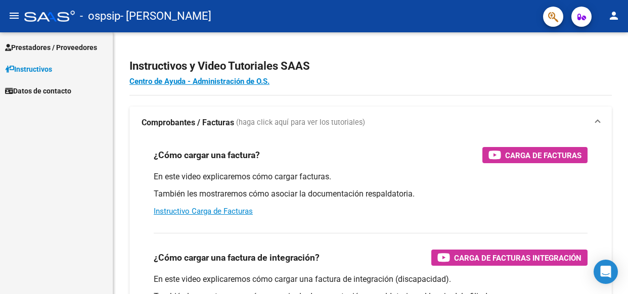
click at [337, 197] on p "También les mostraremos cómo asociar la documentación respaldatoria." at bounding box center [371, 194] width 434 height 11
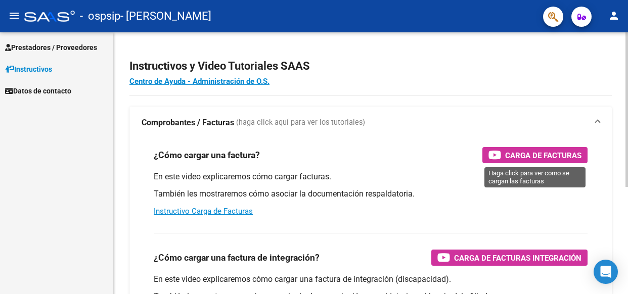
click at [527, 153] on span "Carga de Facturas" at bounding box center [543, 155] width 76 height 13
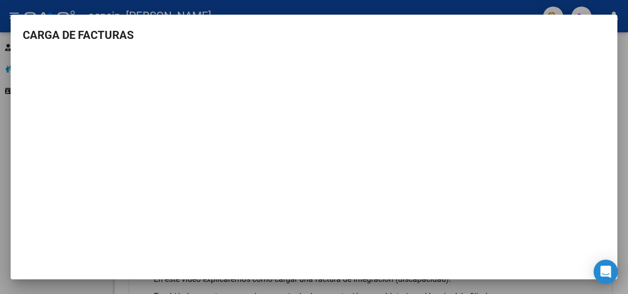
click at [618, 9] on div at bounding box center [314, 147] width 628 height 294
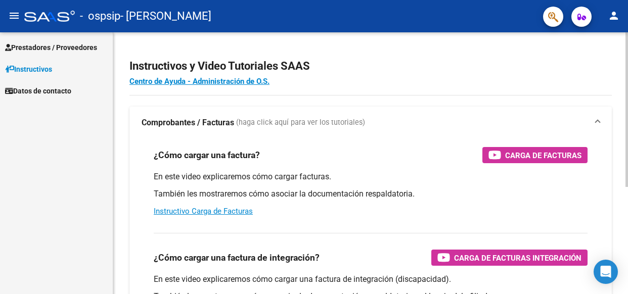
drag, startPoint x: 117, startPoint y: 254, endPoint x: 117, endPoint y: 201, distance: 52.6
click at [117, 201] on div "Instructivos y Video Tutoriales SAAS Centro de Ayuda - Administración de O.S. C…" at bounding box center [370, 253] width 515 height 443
click at [82, 55] on link "Prestadores / Proveedores" at bounding box center [56, 47] width 113 height 22
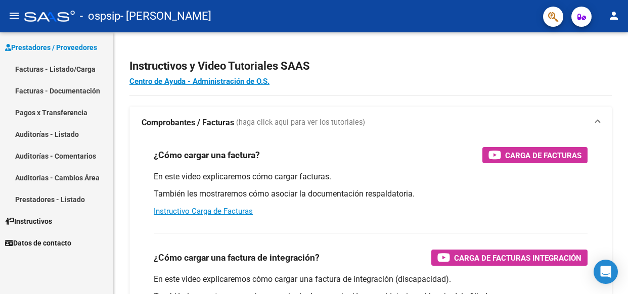
click at [80, 73] on link "Facturas - Listado/Carga" at bounding box center [56, 69] width 113 height 22
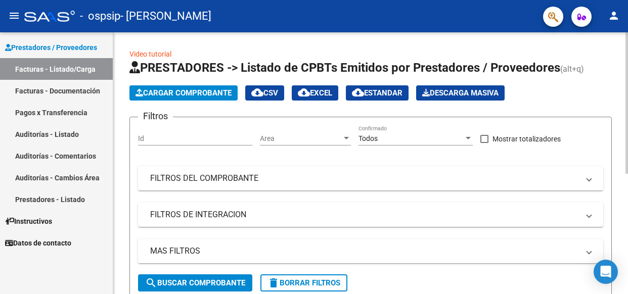
click at [215, 141] on input "Id" at bounding box center [195, 138] width 114 height 9
drag, startPoint x: 215, startPoint y: 141, endPoint x: 274, endPoint y: 171, distance: 66.0
click at [274, 171] on div "Filtros Id Area Area Todos Confirmado Mostrar totalizadores FILTROS DEL COMPROB…" at bounding box center [370, 199] width 465 height 149
click at [497, 182] on mat-panel-title "FILTROS DEL COMPROBANTE" at bounding box center [364, 178] width 429 height 11
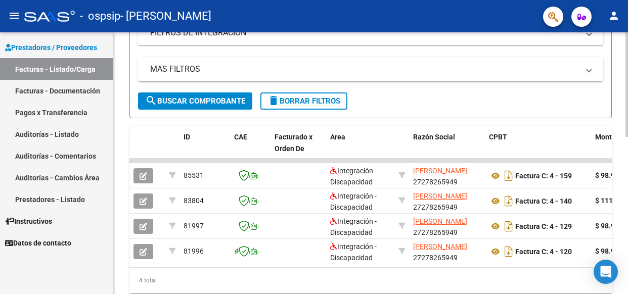
scroll to position [356, 0]
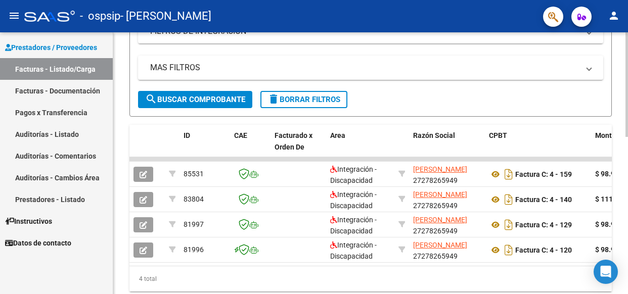
click at [627, 277] on html "menu - ospsip - [PERSON_NAME] person Prestadores / Proveedores Facturas - Lista…" at bounding box center [314, 147] width 628 height 294
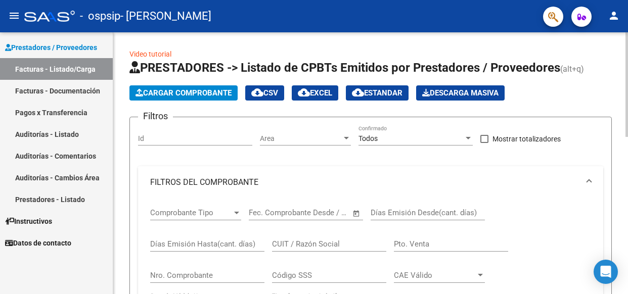
click at [626, 60] on div at bounding box center [626, 84] width 3 height 105
click at [193, 90] on span "Cargar Comprobante" at bounding box center [183, 92] width 96 height 9
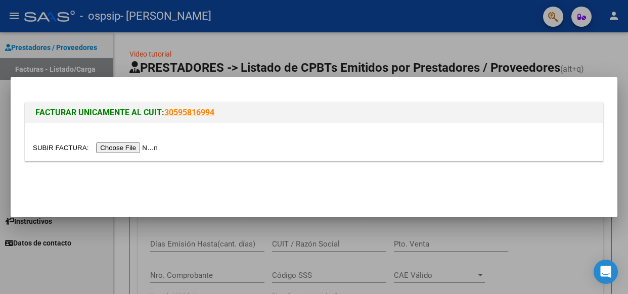
click at [130, 149] on input "file" at bounding box center [97, 148] width 128 height 11
click at [590, 48] on div at bounding box center [314, 147] width 628 height 294
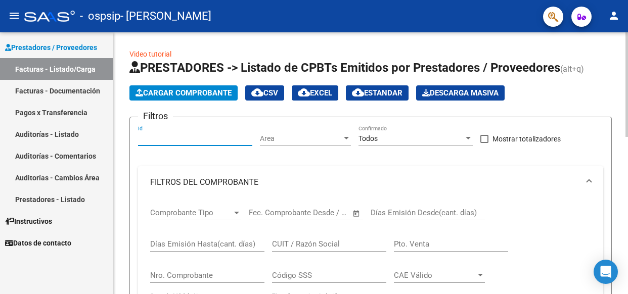
click at [212, 141] on input "Id" at bounding box center [195, 138] width 114 height 9
click at [89, 88] on link "Facturas - Documentación" at bounding box center [56, 91] width 113 height 22
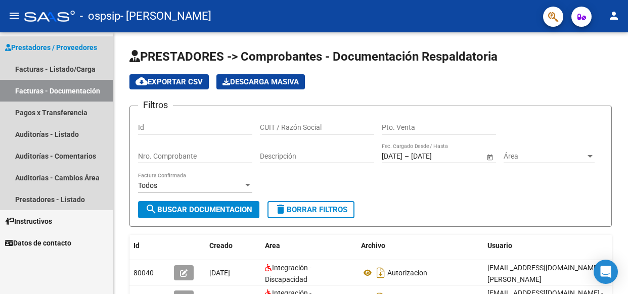
click at [62, 48] on span "Prestadores / Proveedores" at bounding box center [51, 47] width 92 height 11
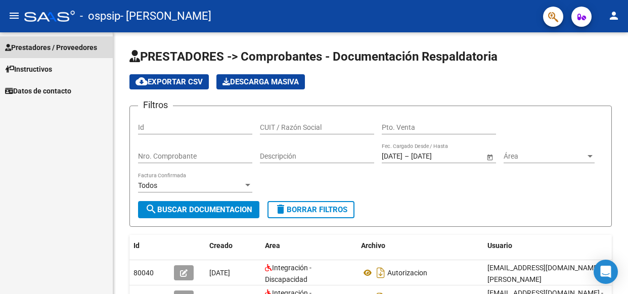
click at [62, 48] on span "Prestadores / Proveedores" at bounding box center [51, 47] width 92 height 11
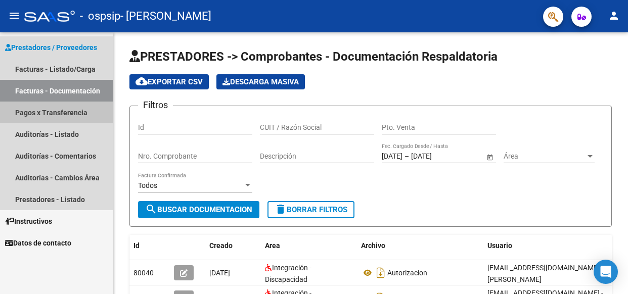
click at [57, 109] on link "Pagos x Transferencia" at bounding box center [56, 113] width 113 height 22
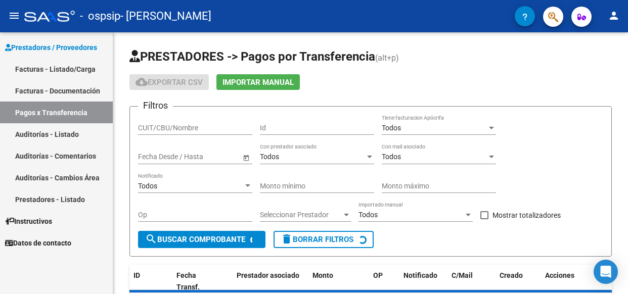
click at [57, 109] on link "Pagos x Transferencia" at bounding box center [56, 113] width 113 height 22
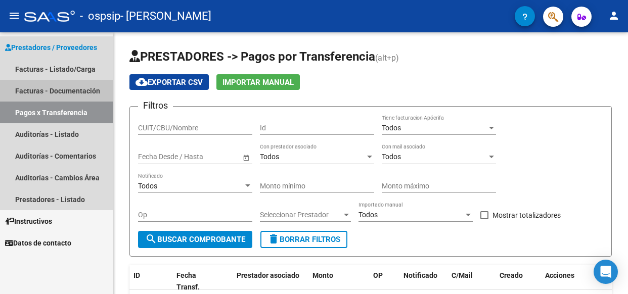
click at [46, 85] on link "Facturas - Documentación" at bounding box center [56, 91] width 113 height 22
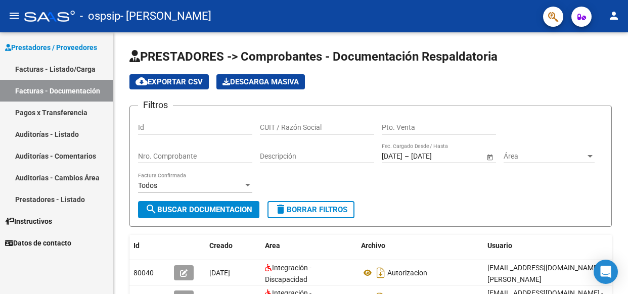
click at [54, 67] on link "Facturas - Listado/Carga" at bounding box center [56, 69] width 113 height 22
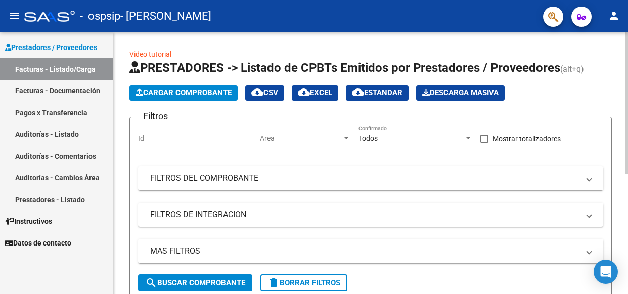
click at [149, 95] on span "Cargar Comprobante" at bounding box center [183, 92] width 96 height 9
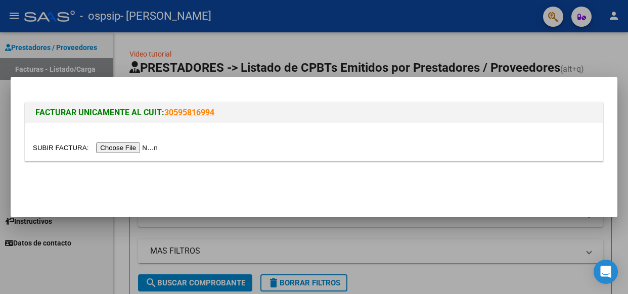
click at [301, 55] on div at bounding box center [314, 147] width 628 height 294
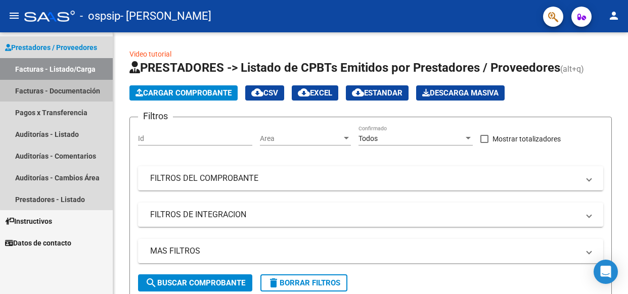
click at [72, 95] on link "Facturas - Documentación" at bounding box center [56, 91] width 113 height 22
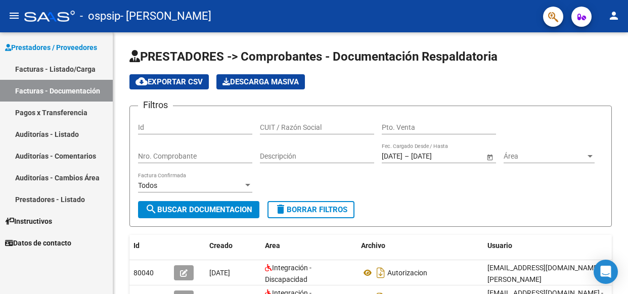
click at [59, 200] on link "Prestadores - Listado" at bounding box center [56, 200] width 113 height 22
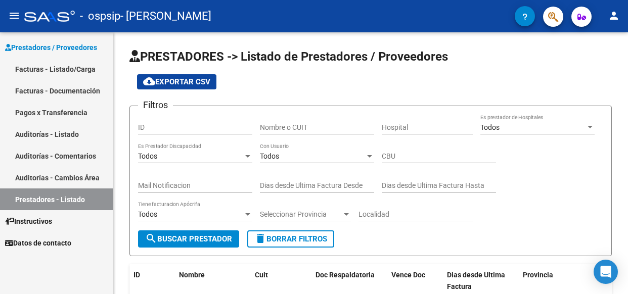
click at [65, 177] on link "Auditorías - Cambios Área" at bounding box center [56, 178] width 113 height 22
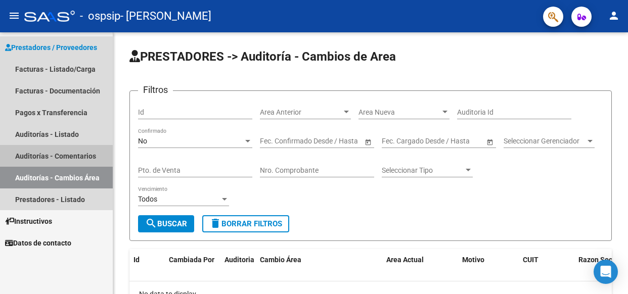
click at [71, 159] on link "Auditorías - Comentarios" at bounding box center [56, 156] width 113 height 22
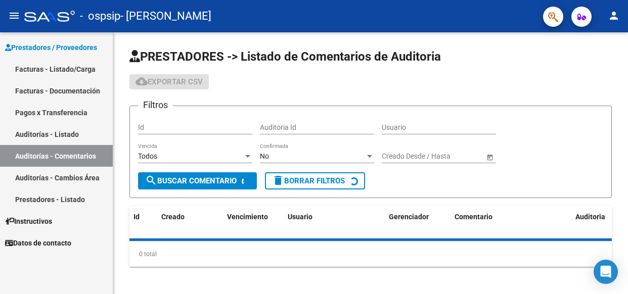
click at [76, 133] on link "Auditorías - Listado" at bounding box center [56, 134] width 113 height 22
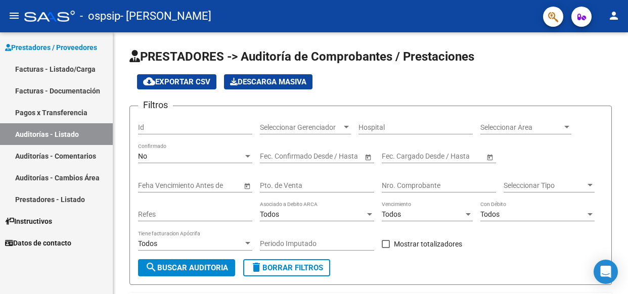
click at [72, 108] on link "Pagos x Transferencia" at bounding box center [56, 113] width 113 height 22
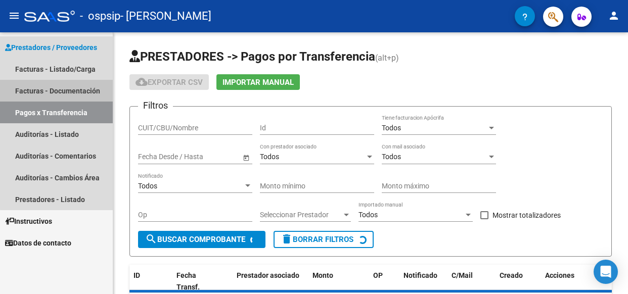
click at [79, 89] on link "Facturas - Documentación" at bounding box center [56, 91] width 113 height 22
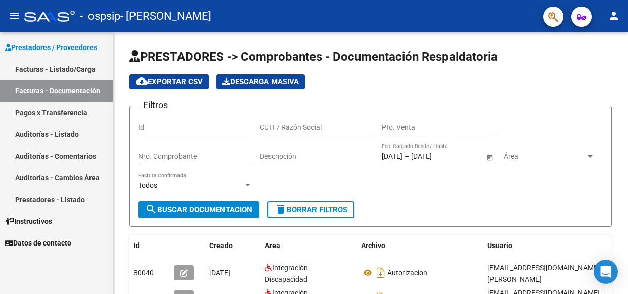
click at [79, 72] on link "Facturas - Listado/Carga" at bounding box center [56, 69] width 113 height 22
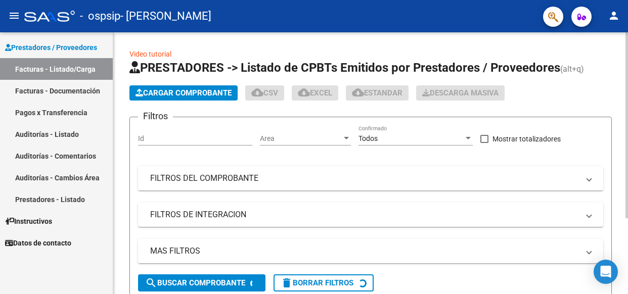
click at [146, 141] on input "Id" at bounding box center [195, 138] width 114 height 9
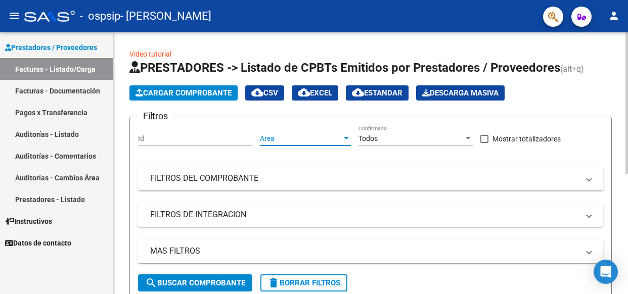
click at [345, 136] on div at bounding box center [346, 138] width 9 height 8
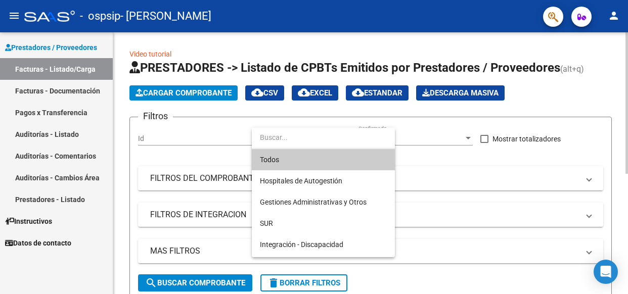
click at [345, 136] on input "dropdown search" at bounding box center [323, 137] width 143 height 21
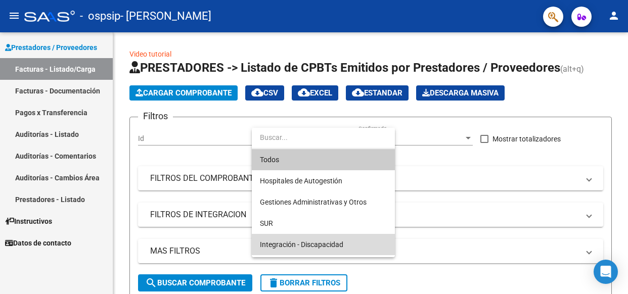
click at [367, 242] on span "Integración - Discapacidad" at bounding box center [323, 244] width 127 height 21
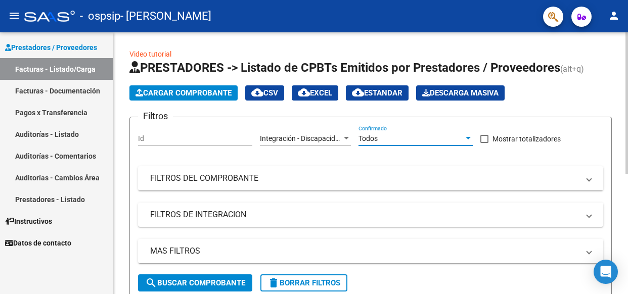
click at [468, 140] on div at bounding box center [468, 138] width 9 height 8
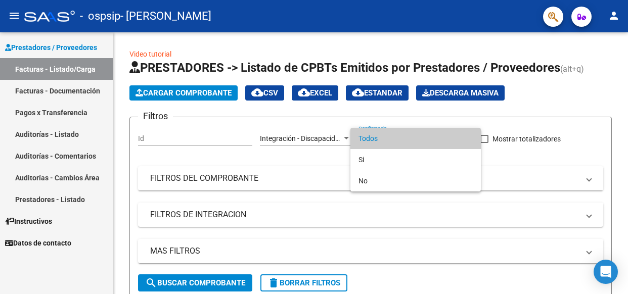
click at [526, 149] on div at bounding box center [314, 147] width 628 height 294
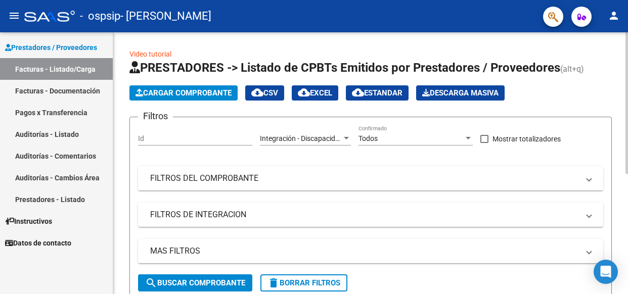
click at [594, 183] on mat-expansion-panel-header "FILTROS DEL COMPROBANTE" at bounding box center [370, 178] width 465 height 24
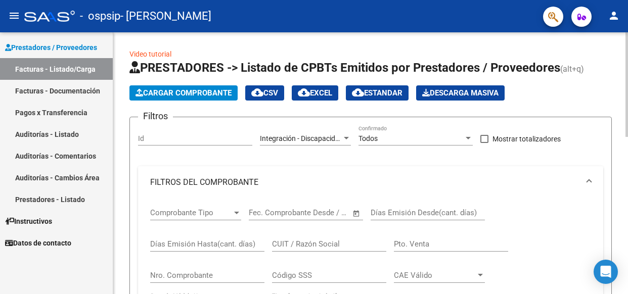
click at [568, 99] on div "Cargar Comprobante cloud_download CSV cloud_download EXCEL cloud_download Estan…" at bounding box center [370, 92] width 482 height 15
click at [386, 142] on div "Todos" at bounding box center [410, 138] width 105 height 9
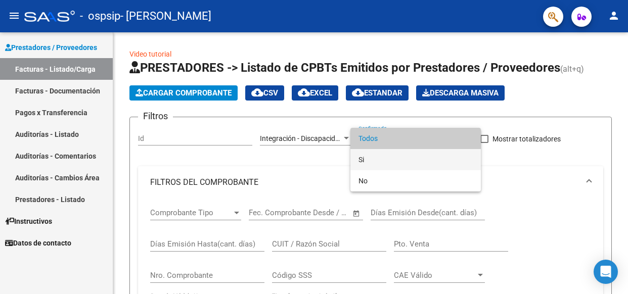
click at [384, 164] on span "Si" at bounding box center [415, 159] width 114 height 21
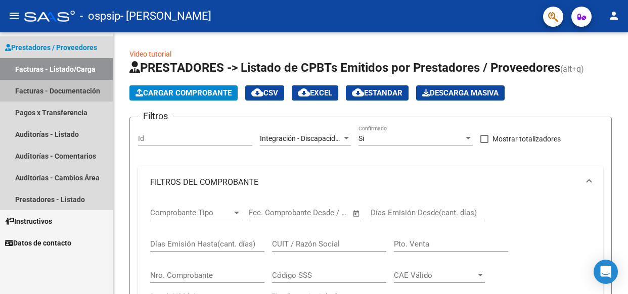
click at [63, 96] on link "Facturas - Documentación" at bounding box center [56, 91] width 113 height 22
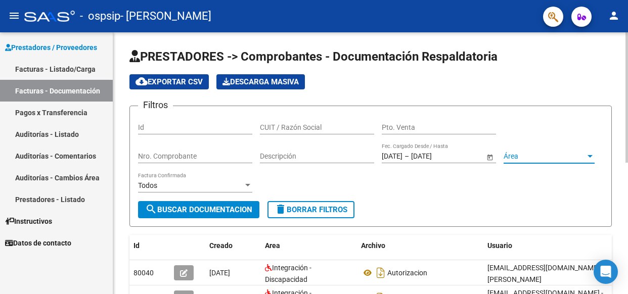
click at [590, 156] on div at bounding box center [589, 156] width 5 height 3
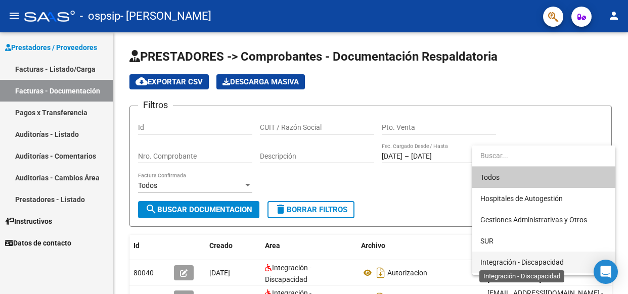
click at [552, 261] on span "Integración - Discapacidad" at bounding box center [521, 262] width 83 height 8
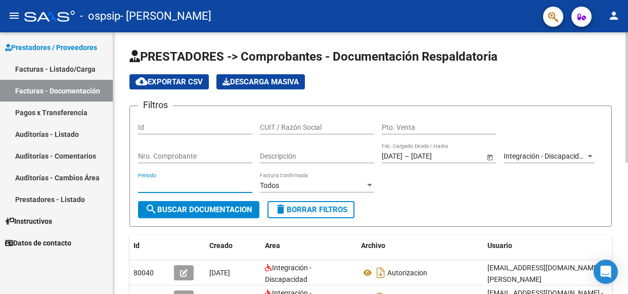
click at [231, 184] on input "Periodo" at bounding box center [195, 185] width 114 height 9
click at [367, 184] on div at bounding box center [369, 185] width 9 height 8
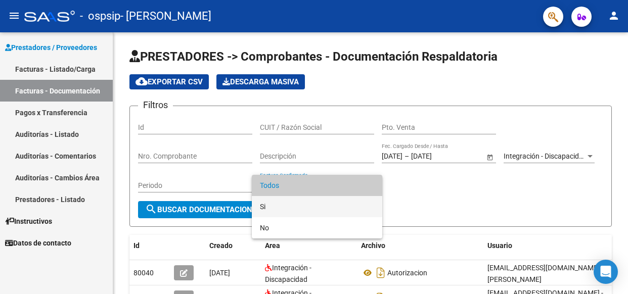
click at [370, 199] on span "Si" at bounding box center [317, 206] width 114 height 21
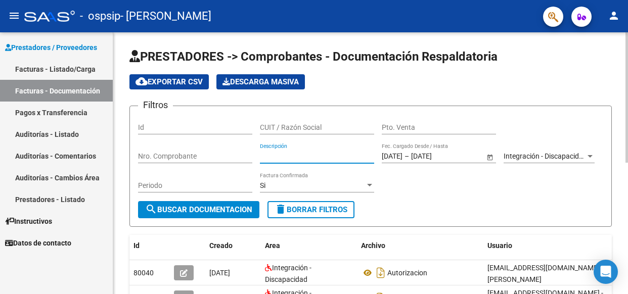
click at [337, 155] on input "Descripción" at bounding box center [317, 156] width 114 height 9
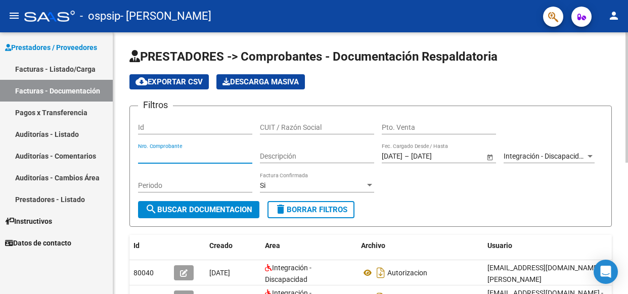
click at [237, 155] on input "Nro. Comprobante" at bounding box center [195, 156] width 114 height 9
click at [320, 125] on input "CUIT / Razón Social" at bounding box center [317, 127] width 114 height 9
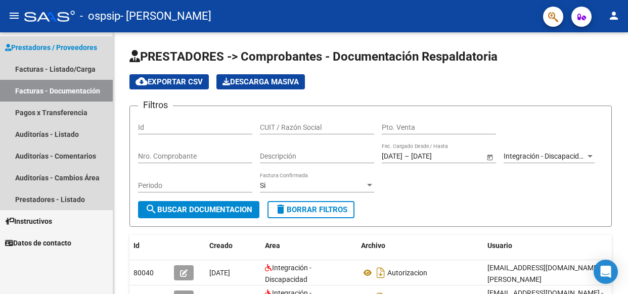
click at [64, 49] on span "Prestadores / Proveedores" at bounding box center [51, 47] width 92 height 11
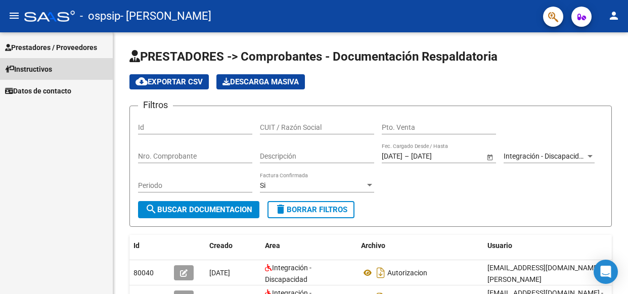
click at [60, 72] on link "Instructivos" at bounding box center [56, 69] width 113 height 22
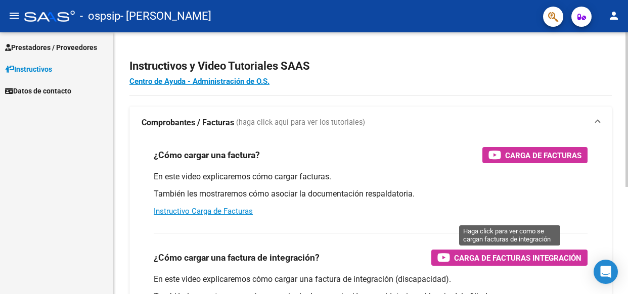
click at [471, 255] on span "Carga de Facturas Integración" at bounding box center [517, 258] width 127 height 13
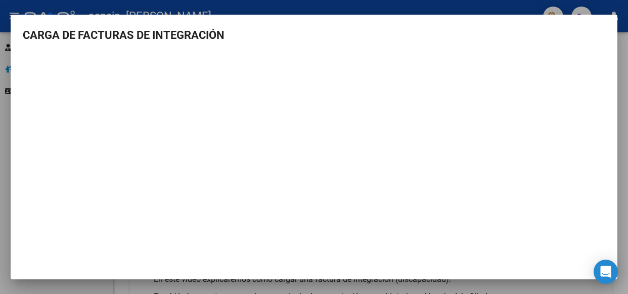
click at [505, 7] on div at bounding box center [314, 147] width 628 height 294
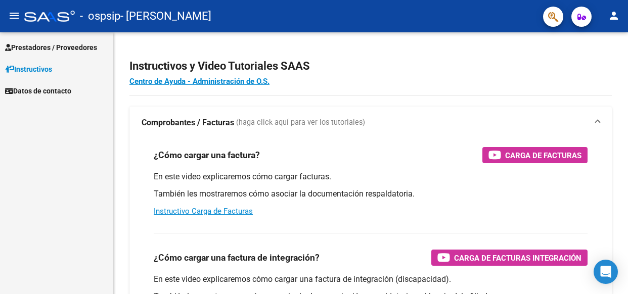
click at [26, 73] on span "Instructivos" at bounding box center [28, 69] width 47 height 11
click at [40, 42] on span "Prestadores / Proveedores" at bounding box center [51, 47] width 92 height 11
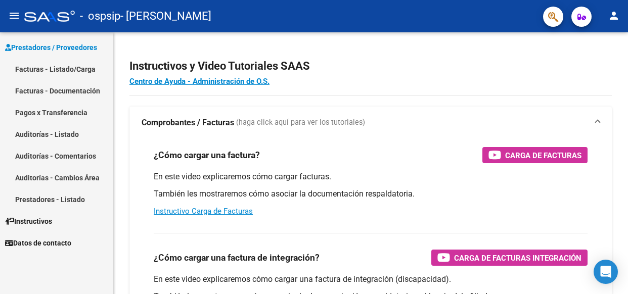
click at [47, 73] on link "Facturas - Listado/Carga" at bounding box center [56, 69] width 113 height 22
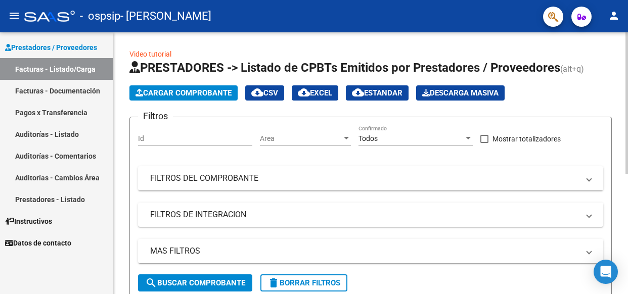
click at [169, 94] on span "Cargar Comprobante" at bounding box center [183, 92] width 96 height 9
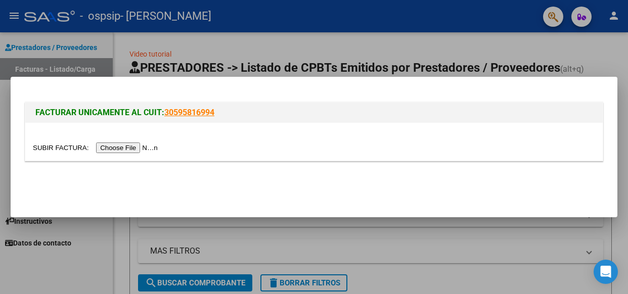
click at [157, 145] on input "file" at bounding box center [97, 148] width 128 height 11
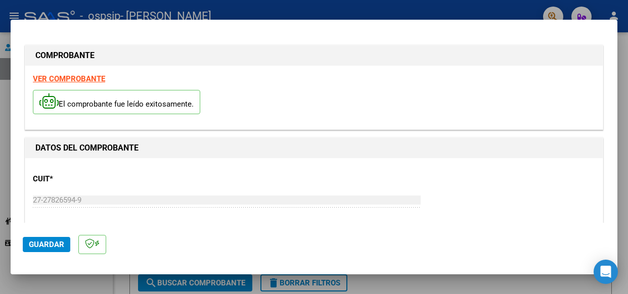
click at [42, 244] on span "Guardar" at bounding box center [46, 244] width 35 height 9
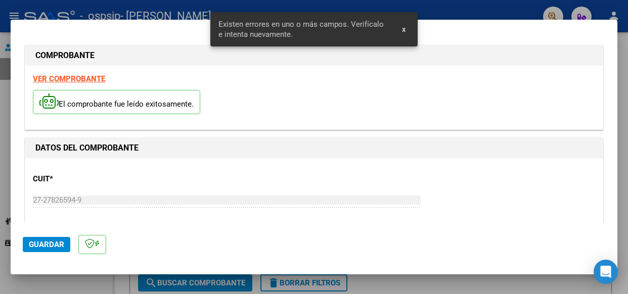
scroll to position [238, 0]
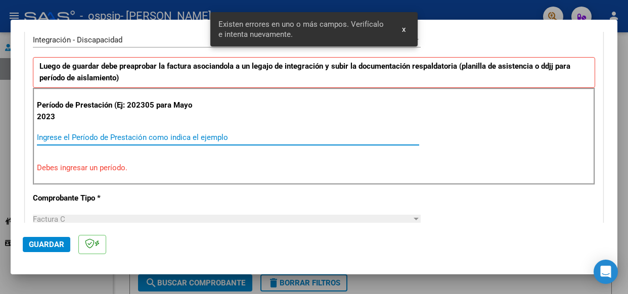
click at [100, 138] on input "Ingrese el Período de Prestación como indica el ejemplo" at bounding box center [228, 137] width 382 height 9
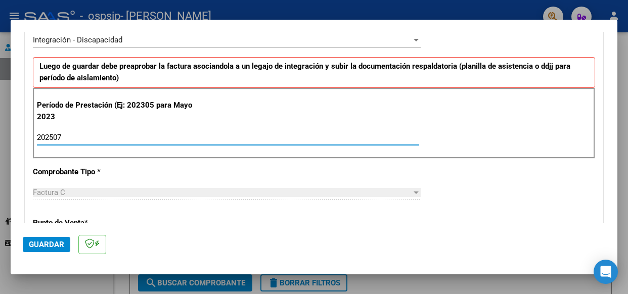
type input "202507"
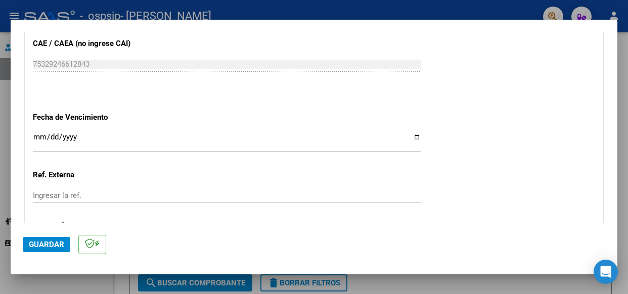
scroll to position [626, 0]
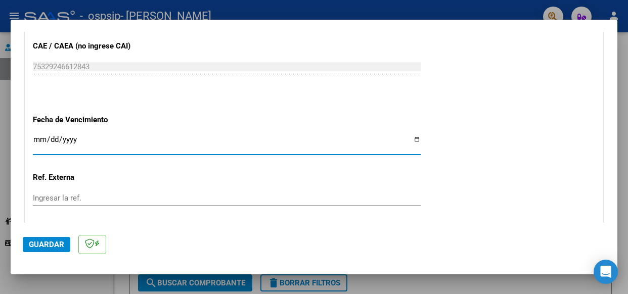
click at [412, 135] on input "Ingresar la fecha" at bounding box center [227, 143] width 388 height 16
type input "[DATE]"
click at [84, 194] on input "Ingresar la ref." at bounding box center [227, 198] width 388 height 9
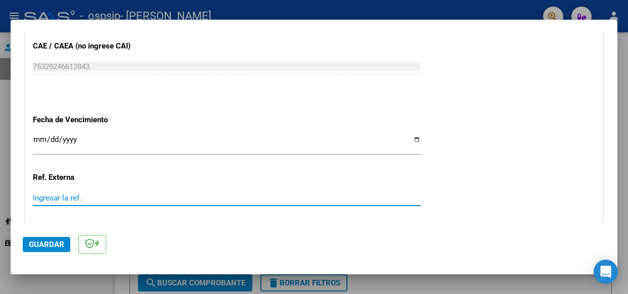
click at [48, 246] on span "Guardar" at bounding box center [46, 244] width 35 height 9
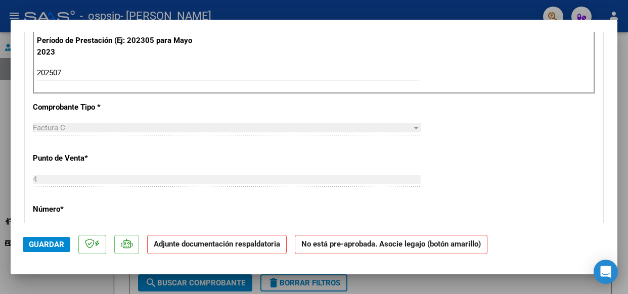
scroll to position [283, 0]
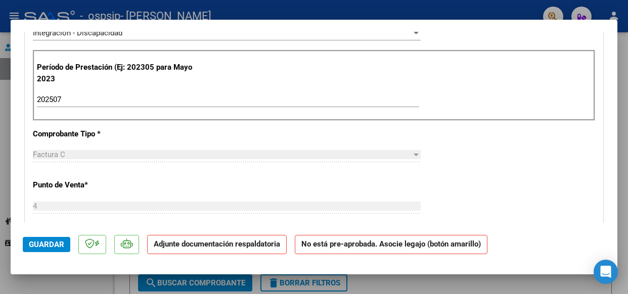
click at [612, 224] on mat-dialog-container "COMPROBANTE VER COMPROBANTE ESTADO: Recibida. En proceso de confirmacion/acepta…" at bounding box center [314, 147] width 607 height 255
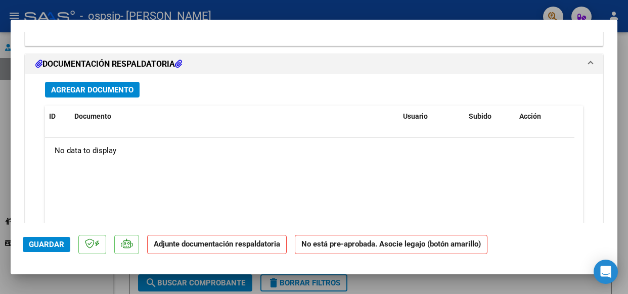
scroll to position [948, 0]
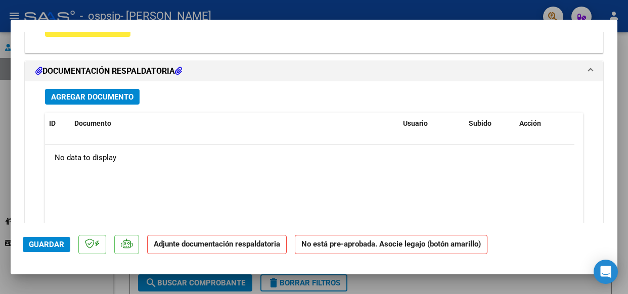
click at [116, 93] on span "Agregar Documento" at bounding box center [92, 97] width 82 height 9
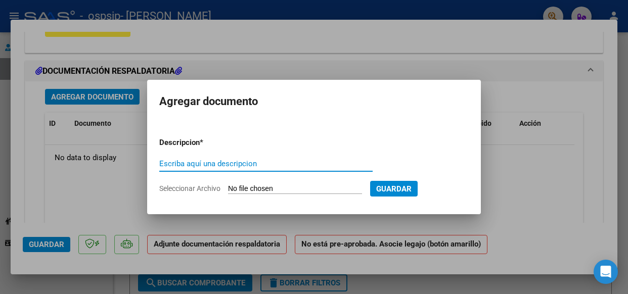
click at [244, 166] on input "Escriba aquí una descripcion" at bounding box center [265, 163] width 213 height 9
type input "Asistencia"
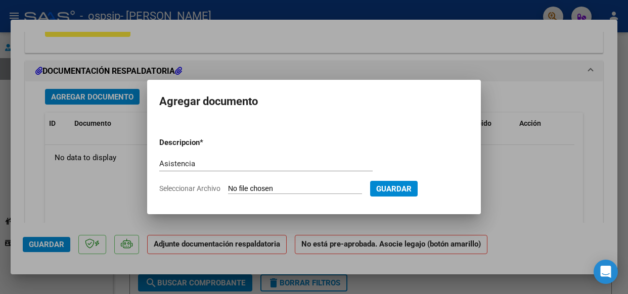
click at [339, 187] on input "Seleccionar Archivo" at bounding box center [295, 190] width 134 height 10
type input "C:\fakepath\[PERSON_NAME].pdf"
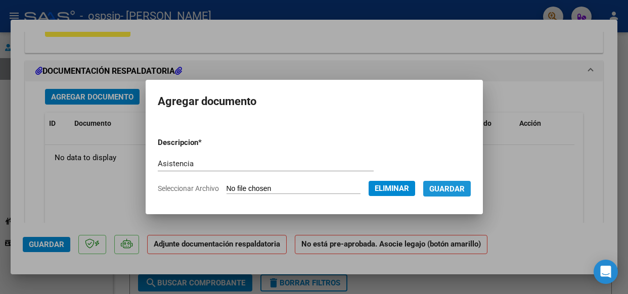
click at [458, 190] on span "Guardar" at bounding box center [446, 189] width 35 height 9
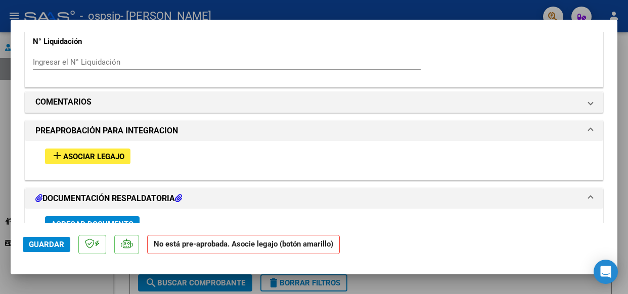
scroll to position [792, 0]
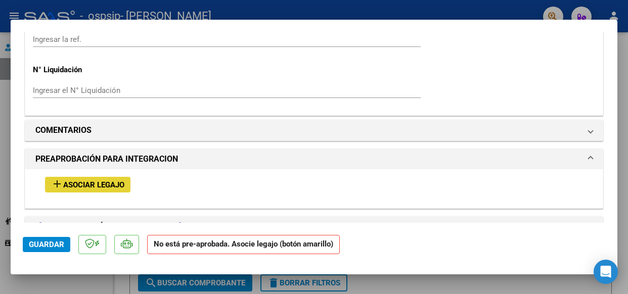
click at [95, 177] on button "add Asociar Legajo" at bounding box center [87, 185] width 85 height 16
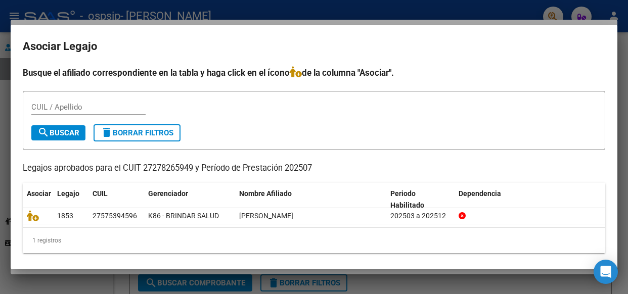
scroll to position [4, 0]
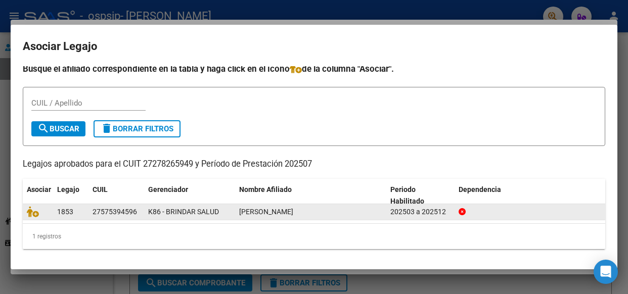
click at [97, 215] on div "27575394596" at bounding box center [115, 212] width 44 height 12
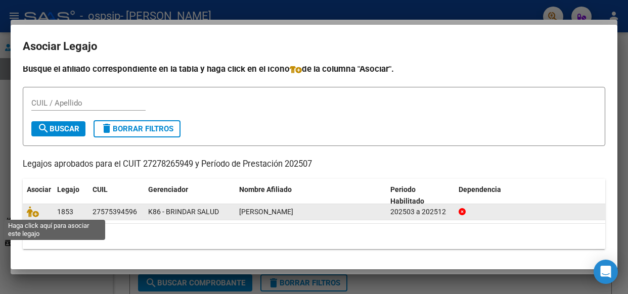
click at [37, 217] on div at bounding box center [38, 212] width 22 height 12
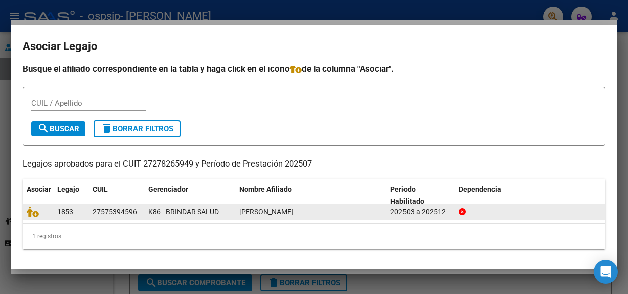
click at [44, 215] on div at bounding box center [38, 212] width 22 height 12
click at [51, 215] on datatable-body-cell at bounding box center [38, 212] width 30 height 16
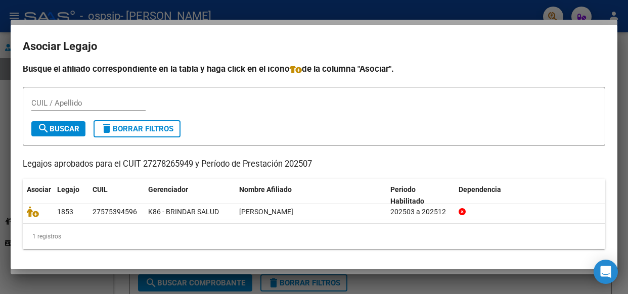
click at [55, 234] on div "1 registros" at bounding box center [314, 236] width 582 height 25
click at [416, 4] on div at bounding box center [314, 147] width 628 height 294
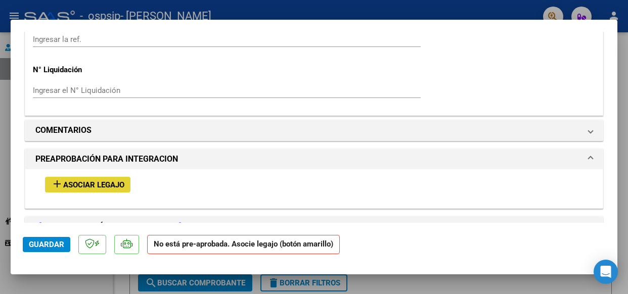
click at [92, 180] on span "Asociar Legajo" at bounding box center [93, 184] width 61 height 9
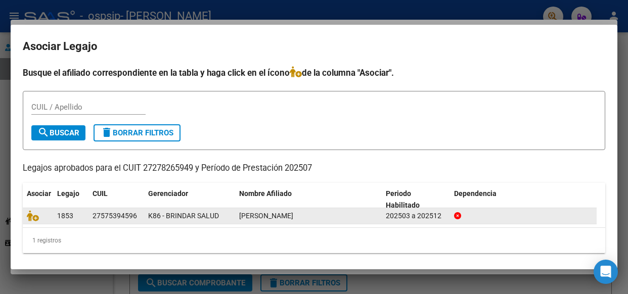
click at [95, 215] on div "27575394596" at bounding box center [115, 216] width 44 height 12
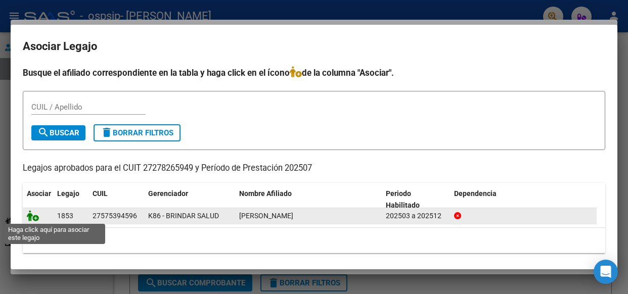
click at [36, 218] on icon at bounding box center [33, 215] width 12 height 11
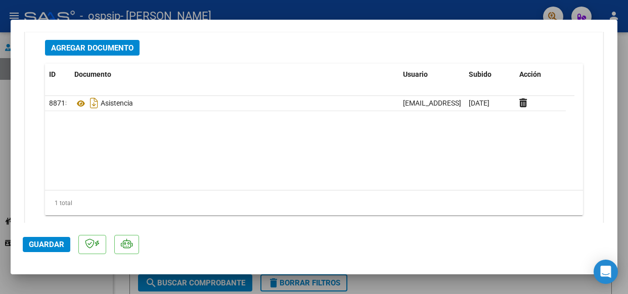
scroll to position [1162, 0]
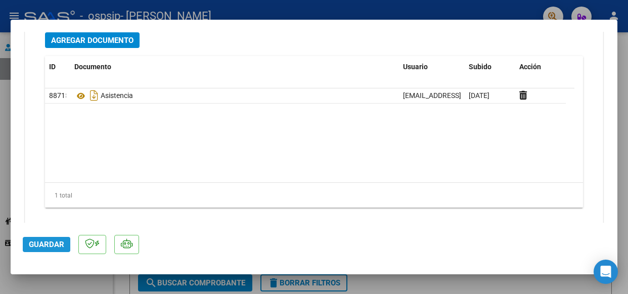
click at [47, 243] on span "Guardar" at bounding box center [46, 244] width 35 height 9
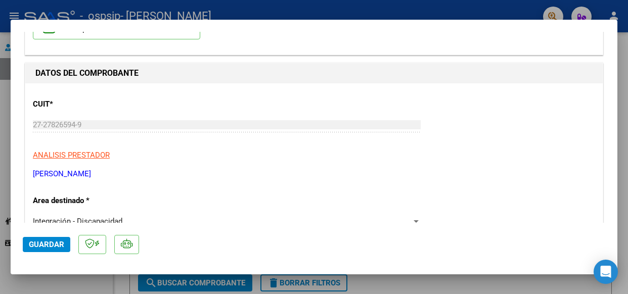
scroll to position [0, 0]
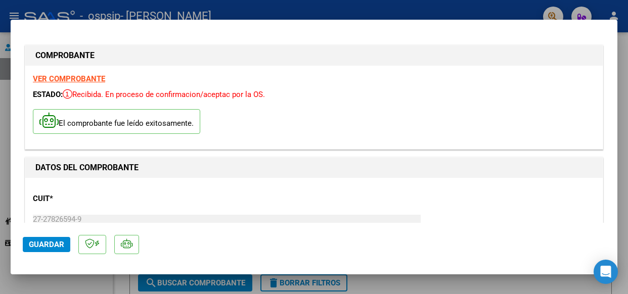
click at [524, 9] on div at bounding box center [314, 147] width 628 height 294
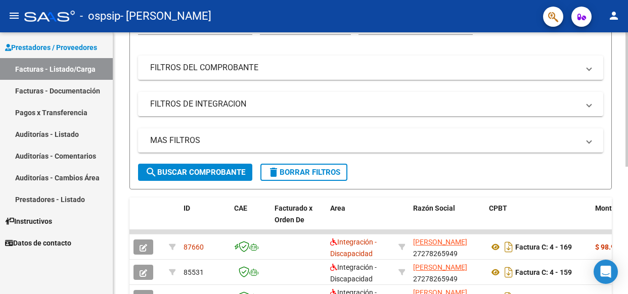
scroll to position [107, 0]
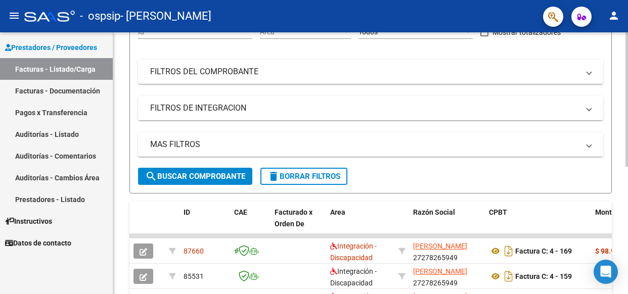
click at [619, 179] on div "Video tutorial PRESTADORES -> Listado de CPBTs Emitidos por Prestadores / Prove…" at bounding box center [371, 176] width 517 height 501
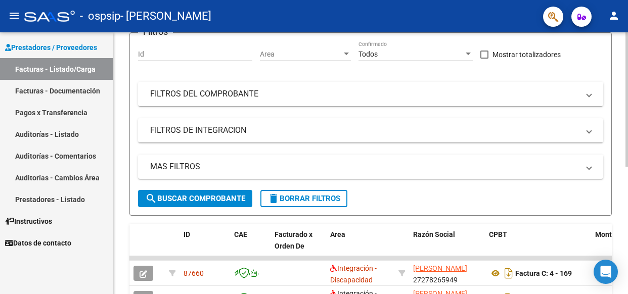
click at [623, 201] on div "Video tutorial PRESTADORES -> Listado de CPBTs Emitidos por Prestadores / Prove…" at bounding box center [371, 198] width 517 height 501
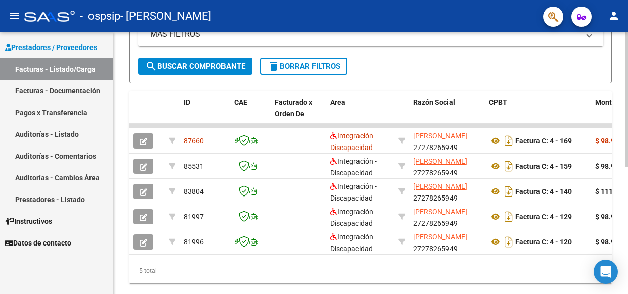
scroll to position [247, 0]
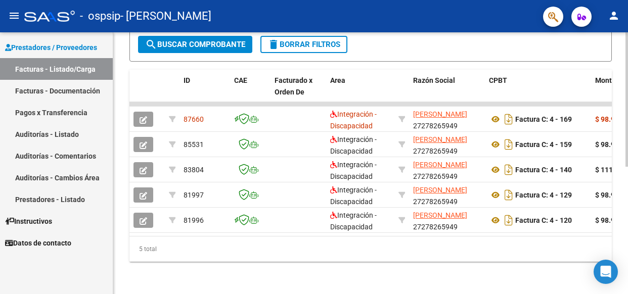
click at [626, 237] on div at bounding box center [626, 163] width 3 height 262
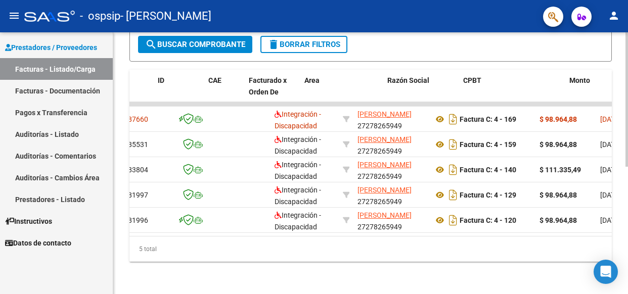
scroll to position [0, 0]
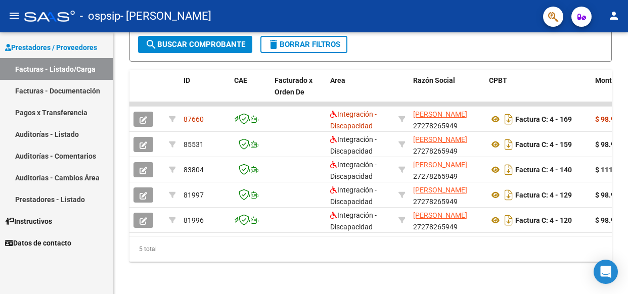
click at [74, 117] on link "Pagos x Transferencia" at bounding box center [56, 113] width 113 height 22
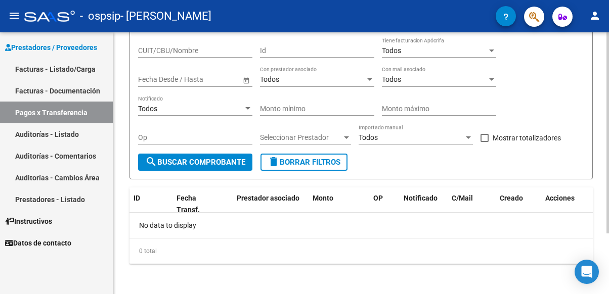
scroll to position [79, 0]
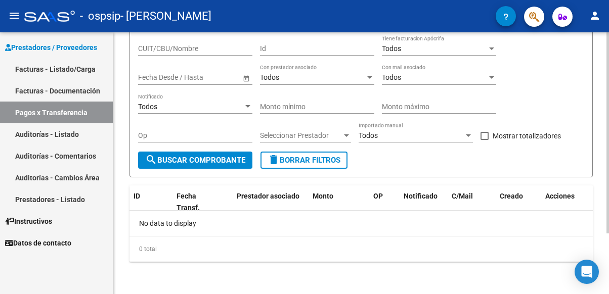
click at [605, 255] on div "PRESTADORES -> Pagos por Transferencia (alt+p) cloud_download Exportar CSV Impo…" at bounding box center [362, 123] width 498 height 341
